Goal: Task Accomplishment & Management: Complete application form

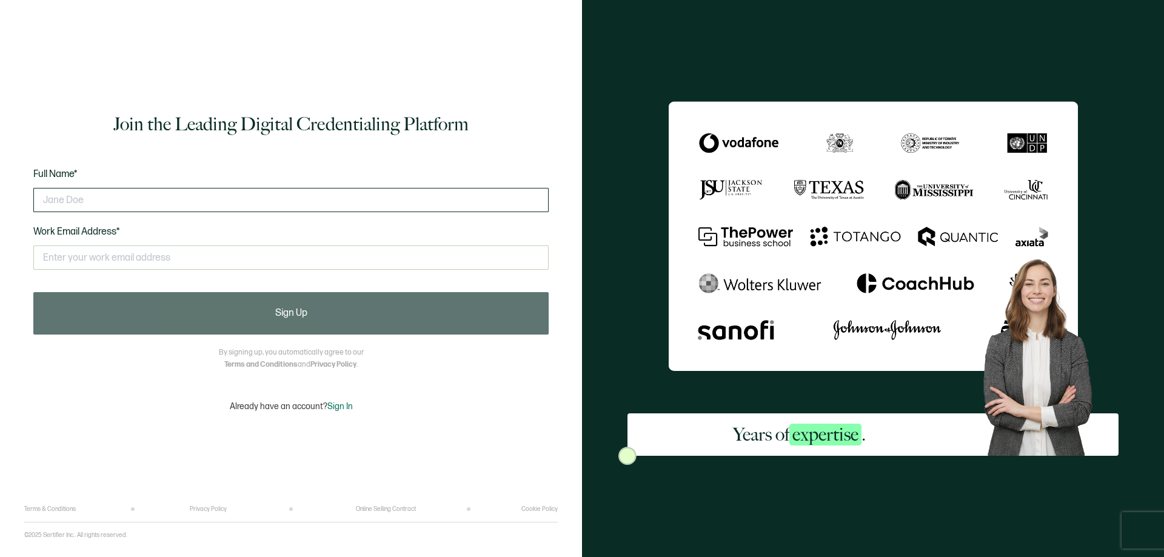
click at [81, 198] on input "text" at bounding box center [290, 200] width 515 height 24
type input "Robert Barbella"
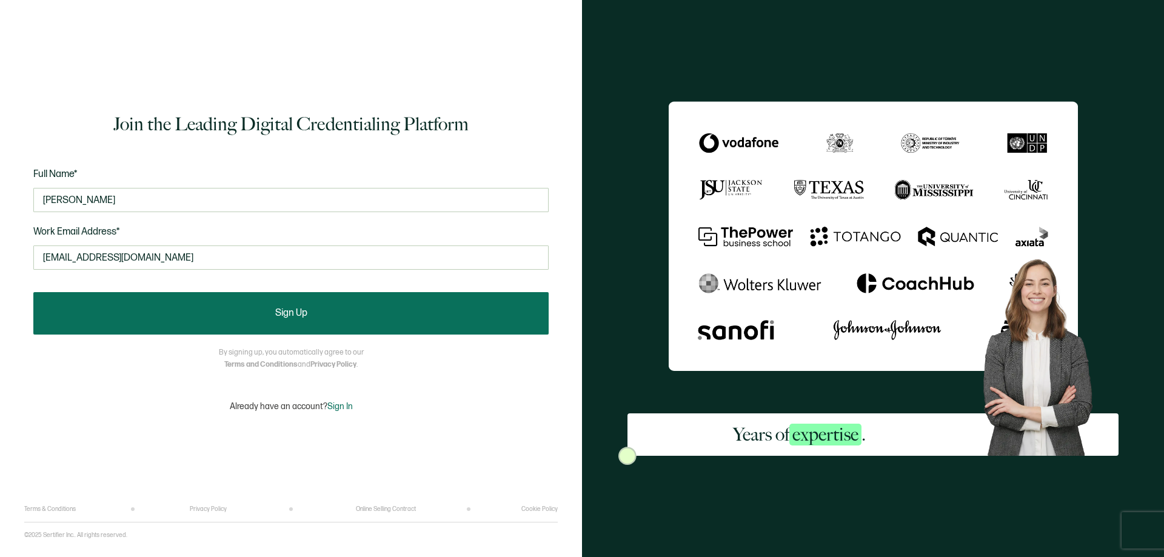
type input "robertbarbella@gmail.com"
click at [213, 307] on button "Sign Up" at bounding box center [290, 313] width 515 height 42
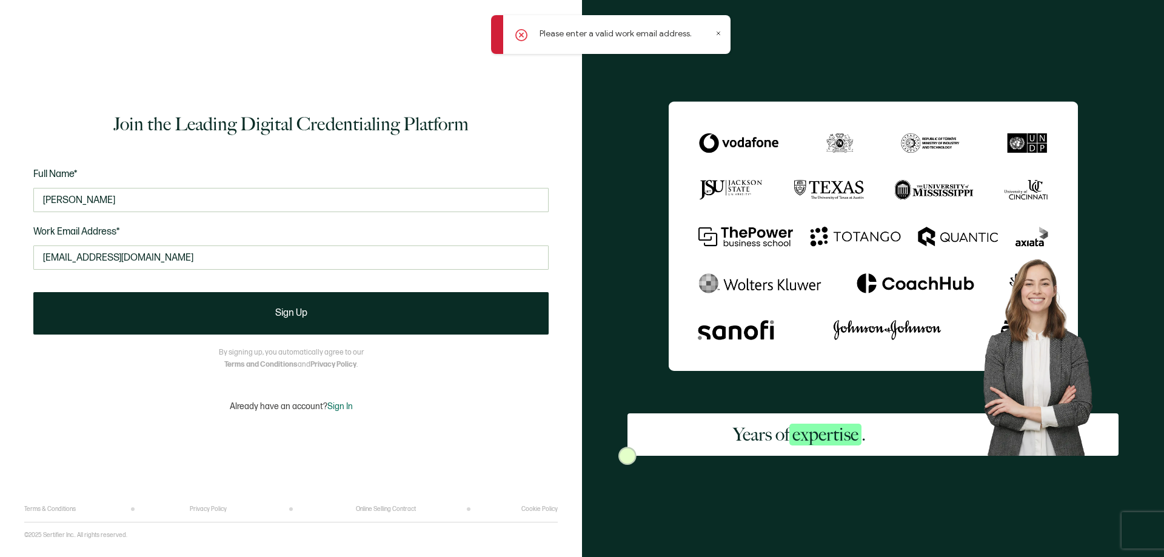
click at [715, 31] on div "Please enter a valid work email address." at bounding box center [610, 34] width 239 height 39
click at [718, 36] on div "Please enter a valid work email address." at bounding box center [610, 34] width 239 height 39
click at [718, 32] on icon at bounding box center [718, 33] width 6 height 6
